Goal: Task Accomplishment & Management: Use online tool/utility

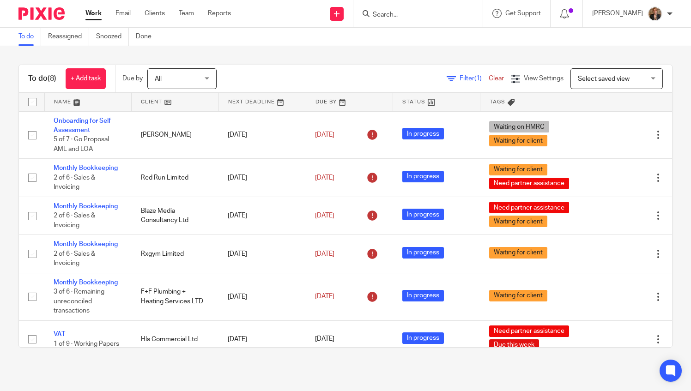
click at [410, 14] on input "Search" at bounding box center [413, 15] width 83 height 8
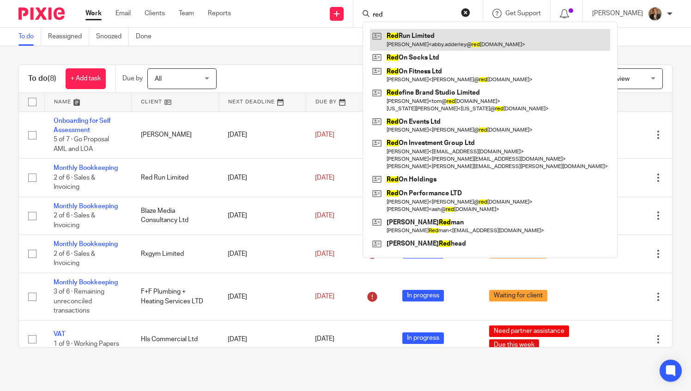
type input "red"
click at [452, 34] on link at bounding box center [490, 39] width 240 height 21
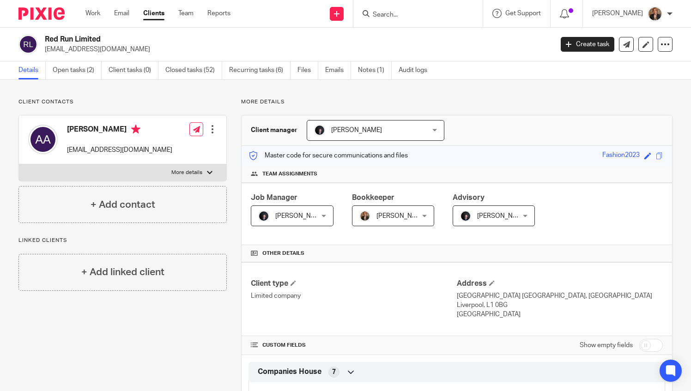
click at [418, 14] on input "Search" at bounding box center [413, 15] width 83 height 8
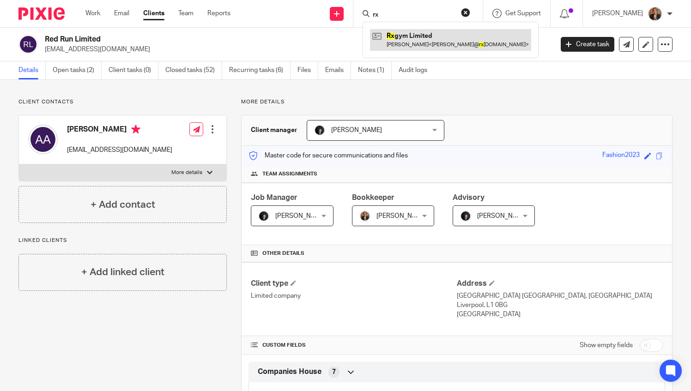
type input "rx"
click at [460, 38] on link at bounding box center [450, 39] width 161 height 21
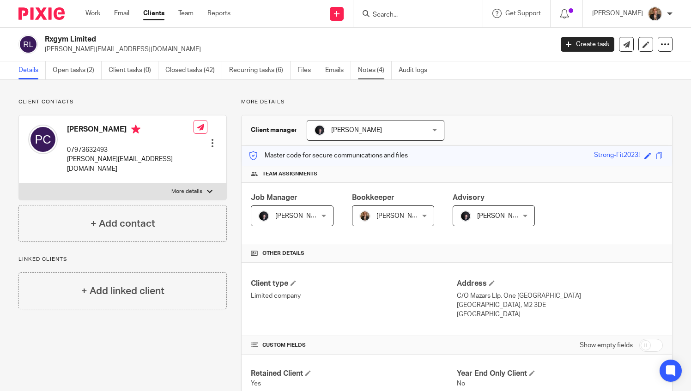
click at [366, 65] on link "Notes (4)" at bounding box center [375, 70] width 34 height 18
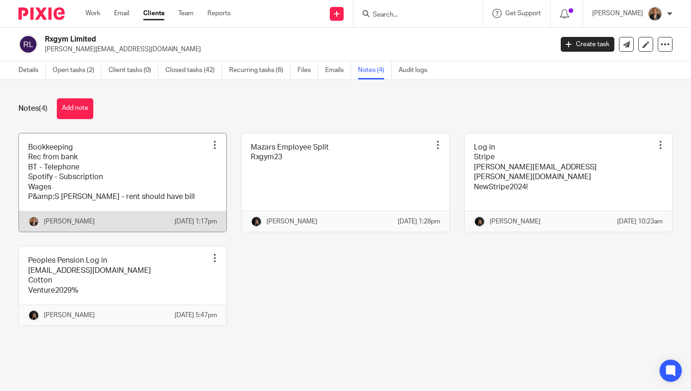
click at [114, 176] on link at bounding box center [122, 182] width 207 height 99
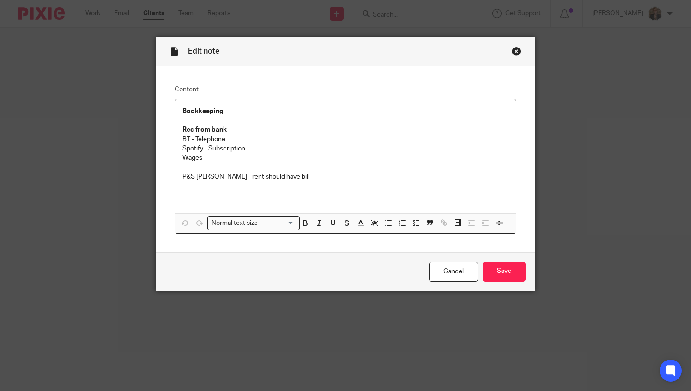
click at [251, 166] on p at bounding box center [345, 167] width 327 height 9
